Goal: Transaction & Acquisition: Purchase product/service

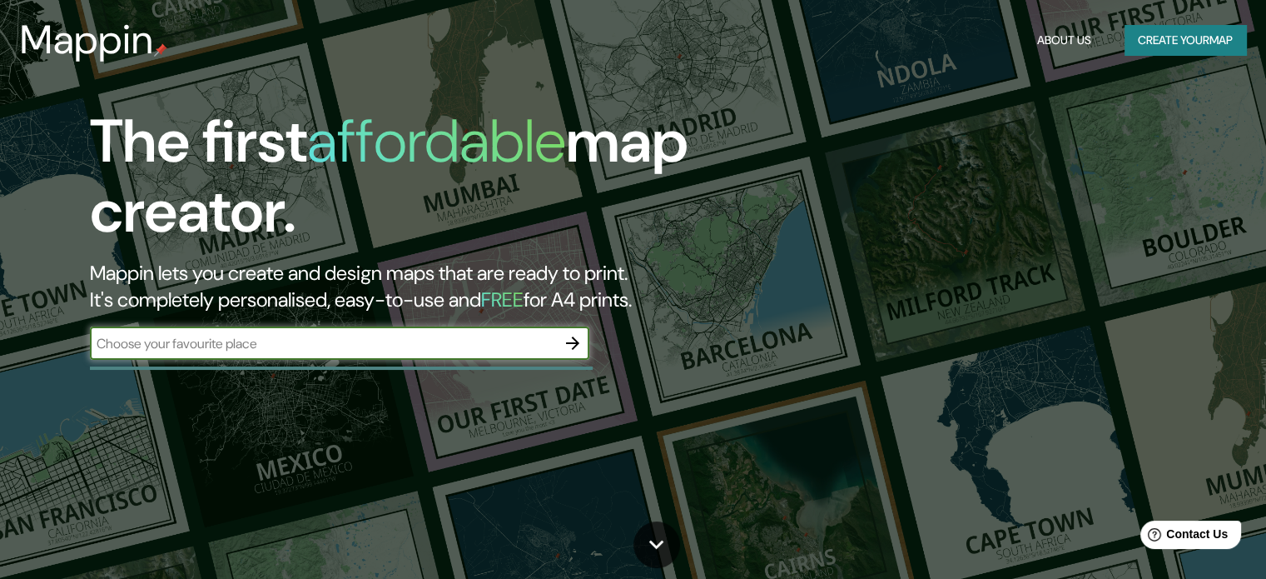
click at [334, 343] on input "text" at bounding box center [323, 343] width 466 height 19
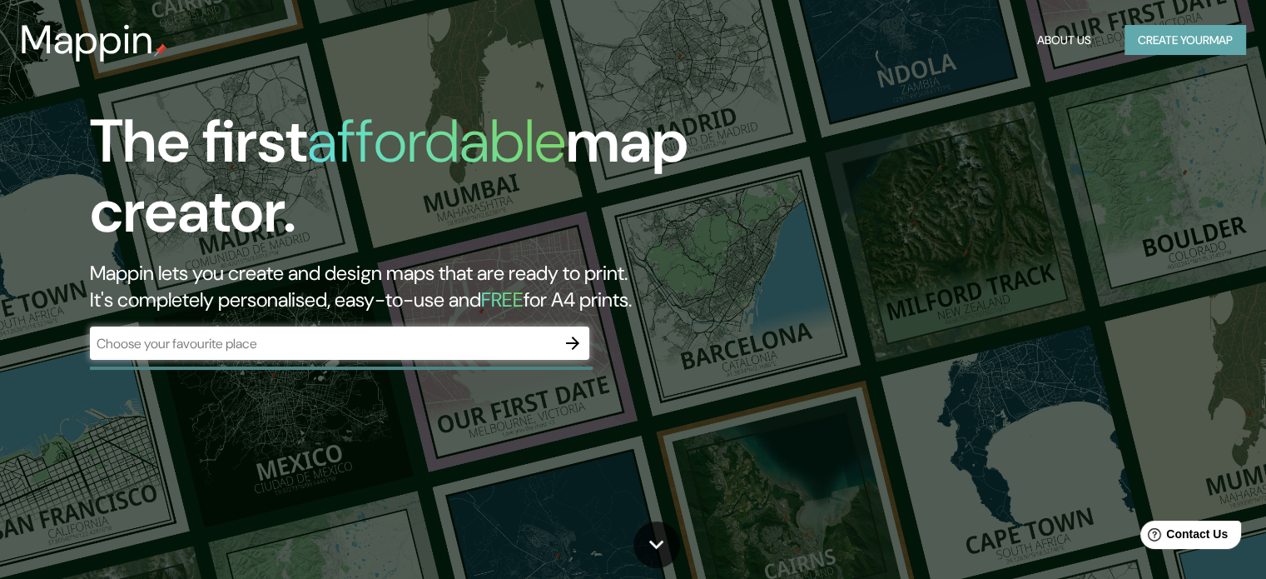
click at [1192, 46] on button "Create your map" at bounding box center [1186, 40] width 122 height 31
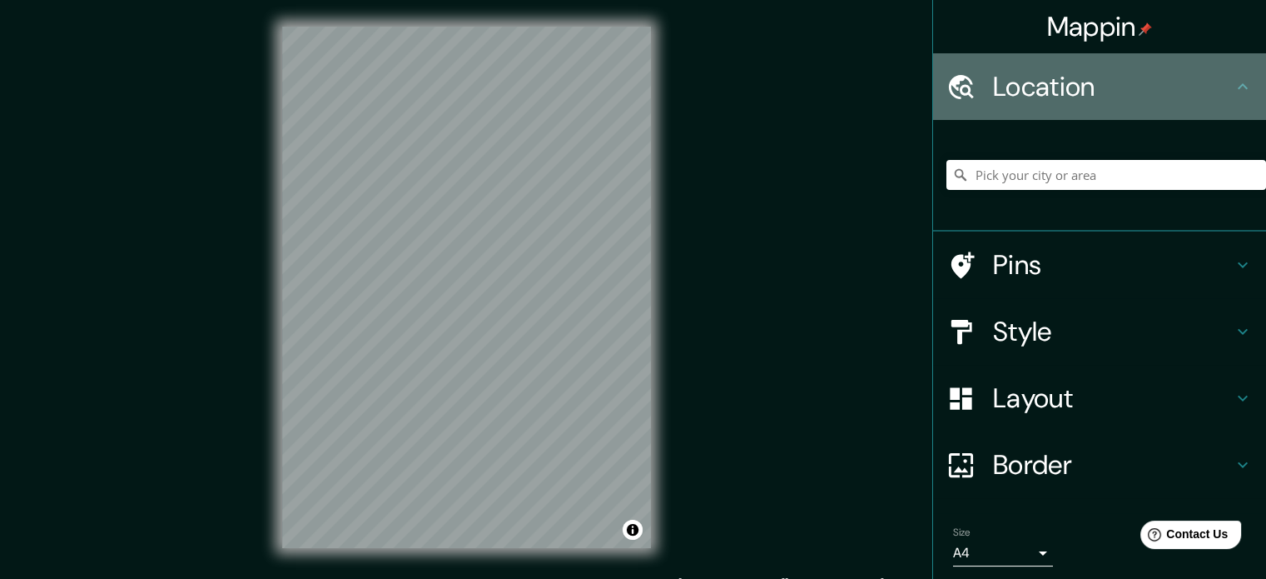
click at [1065, 102] on h4 "Location" at bounding box center [1113, 86] width 240 height 33
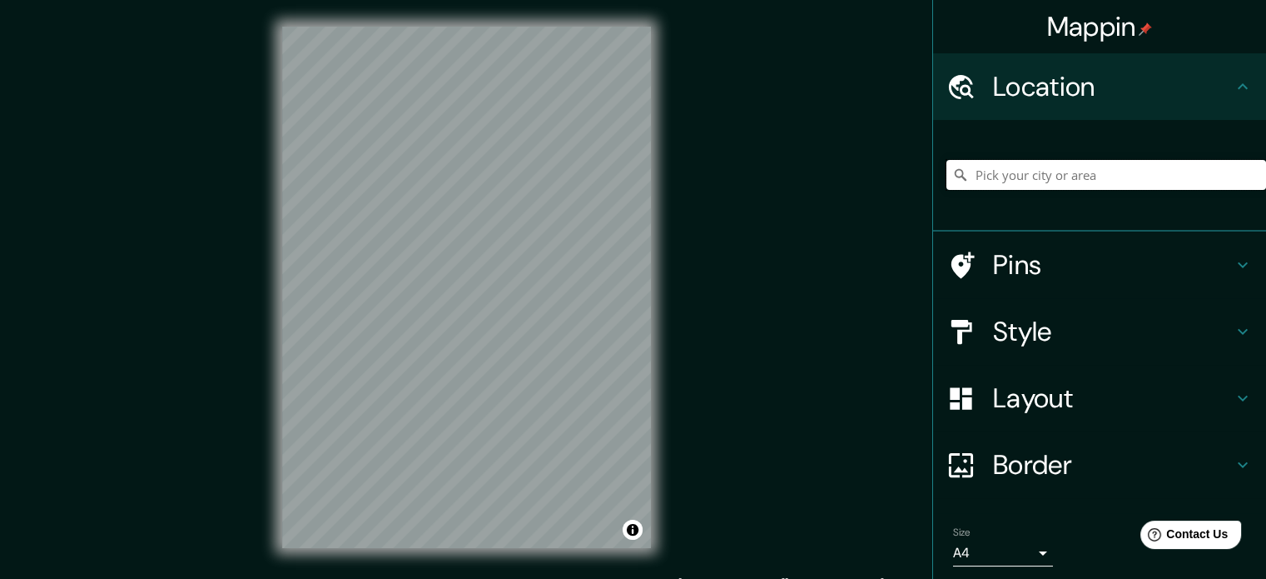
click at [1101, 183] on input "Pick your city or area" at bounding box center [1106, 175] width 320 height 30
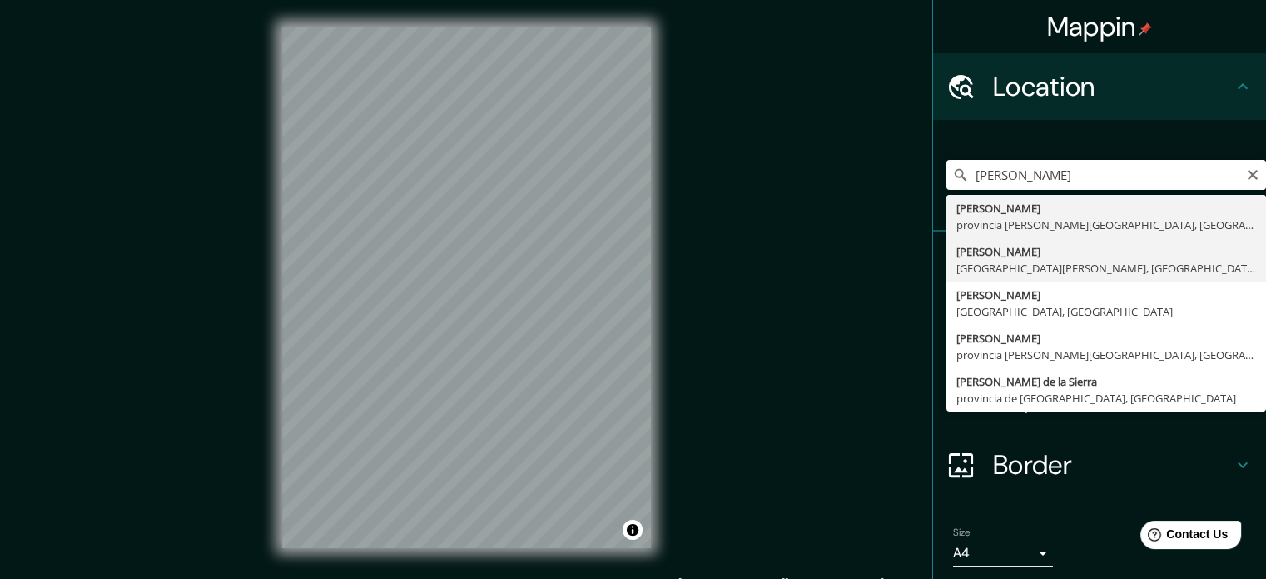
type input "[GEOGRAPHIC_DATA], [GEOGRAPHIC_DATA][PERSON_NAME], [GEOGRAPHIC_DATA]"
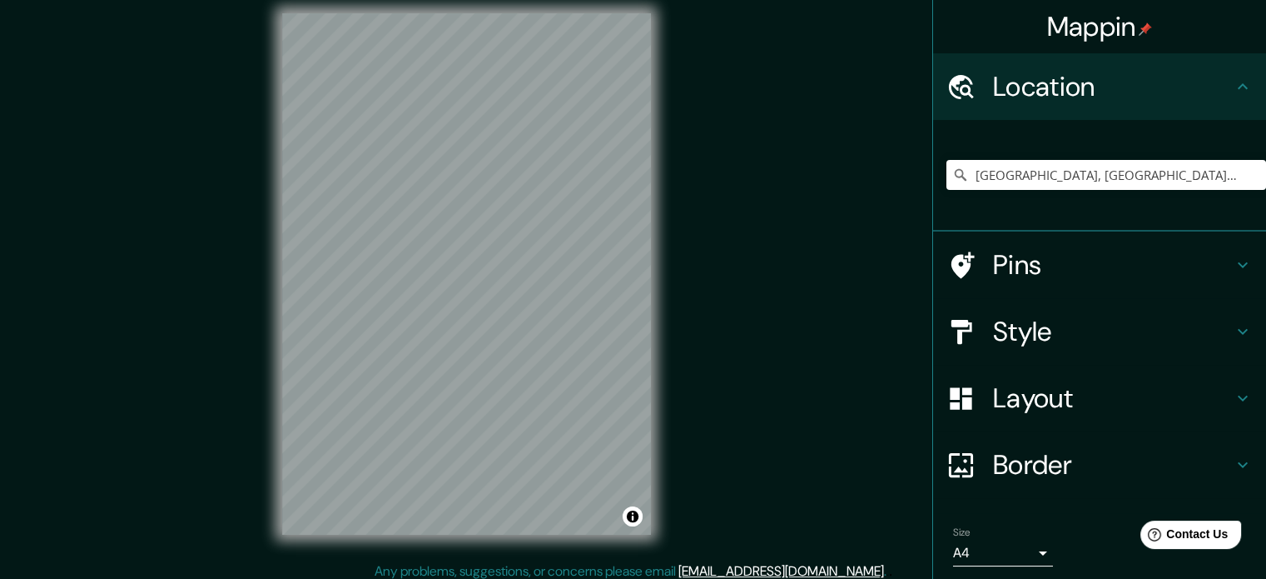
scroll to position [10, 0]
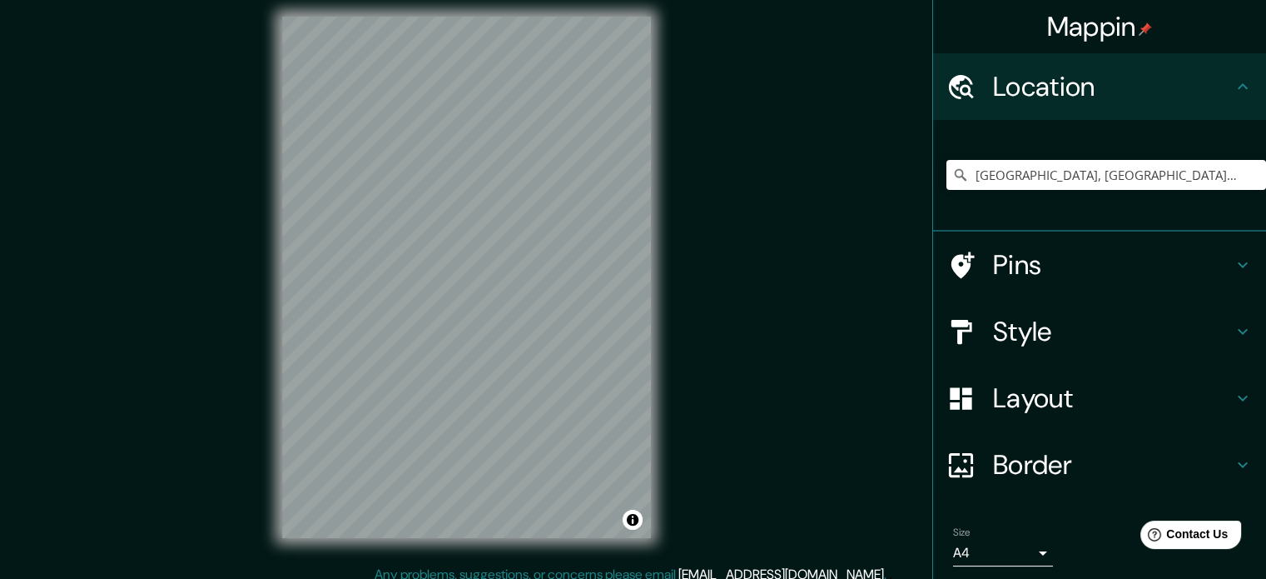
click at [1146, 95] on h4 "Location" at bounding box center [1113, 86] width 240 height 33
click at [1179, 92] on h4 "Location" at bounding box center [1113, 86] width 240 height 33
click at [1246, 179] on icon "Clear" at bounding box center [1252, 174] width 13 height 13
click at [986, 176] on input "Pick your city or area" at bounding box center [1106, 175] width 320 height 30
click at [1049, 190] on div "-35.654081, No results found" at bounding box center [1106, 174] width 320 height 83
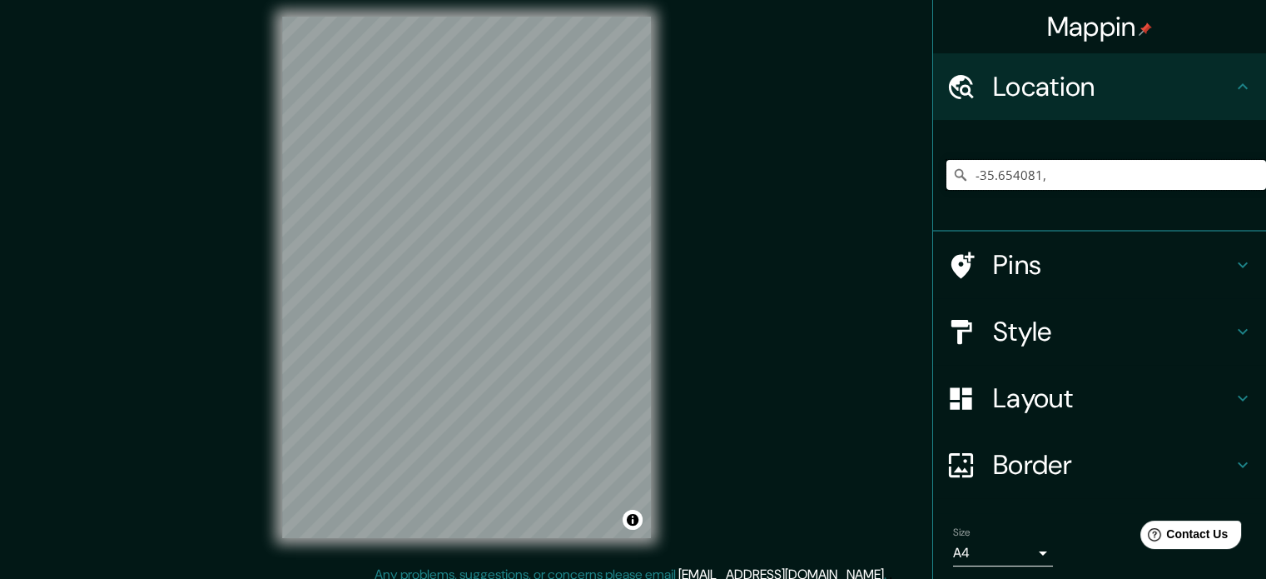
click at [1051, 182] on input "-35.654081," at bounding box center [1106, 175] width 320 height 30
drag, startPoint x: 1051, startPoint y: 182, endPoint x: 850, endPoint y: 187, distance: 200.7
click at [861, 186] on div "Mappin Location -35.654081, No results found Pins Style Layout Border Choose a …" at bounding box center [633, 290] width 1266 height 601
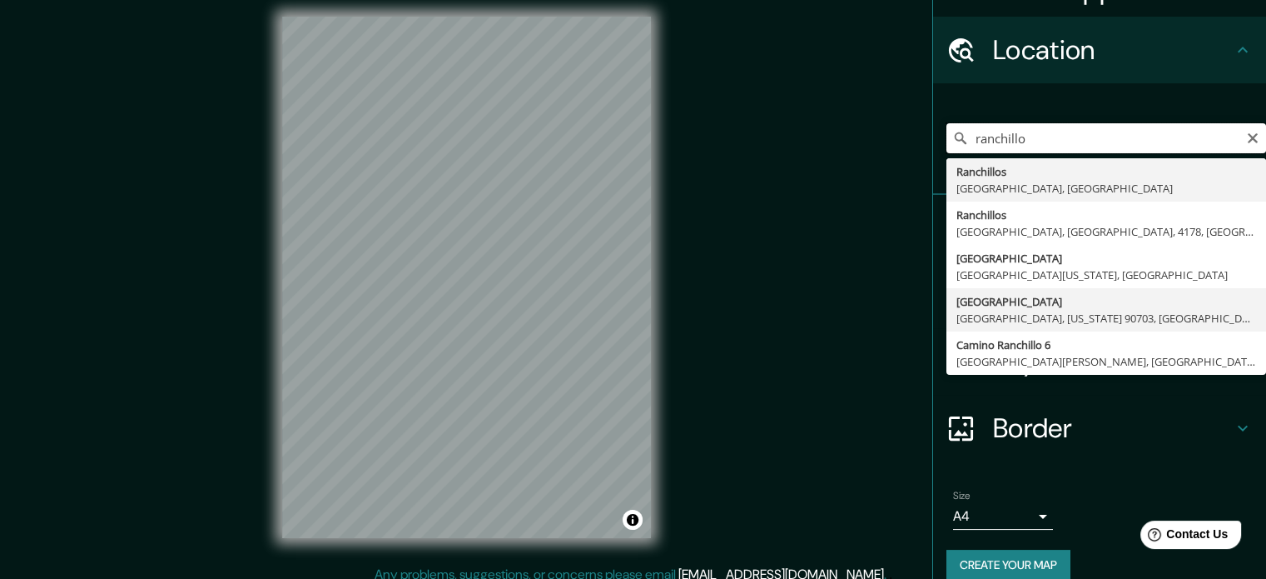
scroll to position [57, 0]
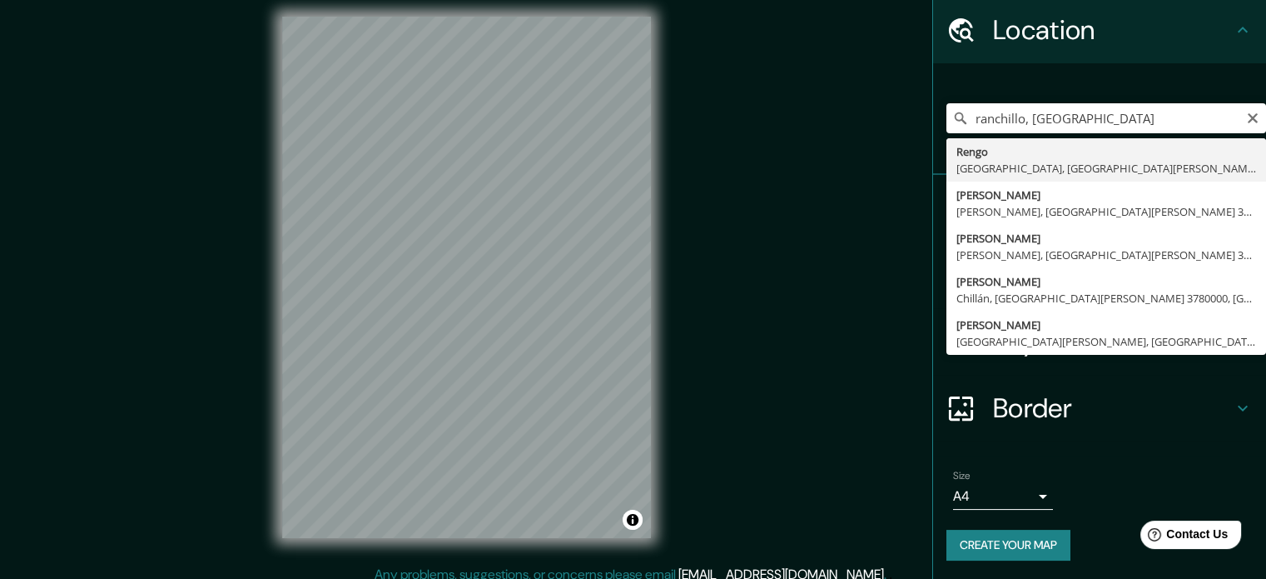
type input "[PERSON_NAME][GEOGRAPHIC_DATA], [GEOGRAPHIC_DATA][PERSON_NAME] 3580000, [GEOGRA…"
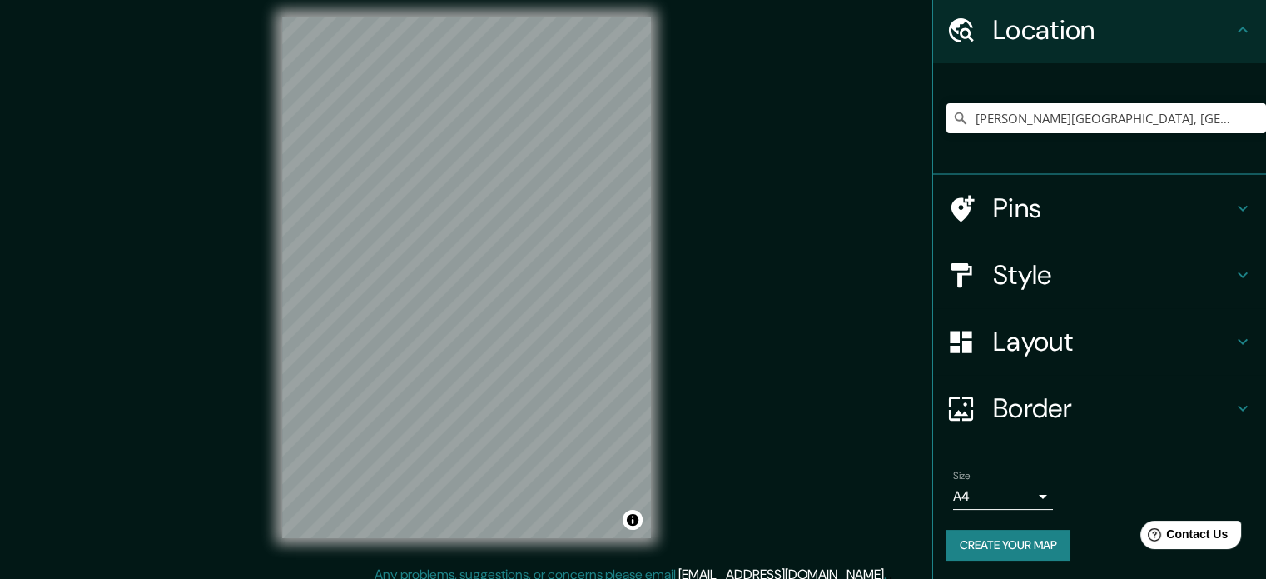
click at [499, 0] on html "Mappin Location [GEOGRAPHIC_DATA][PERSON_NAME][GEOGRAPHIC_DATA], [GEOGRAPHIC_DA…" at bounding box center [633, 279] width 1266 height 579
